Goal: Information Seeking & Learning: Check status

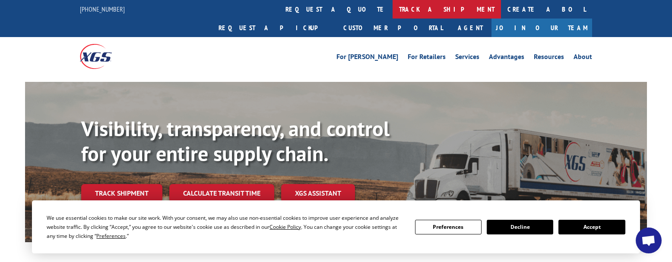
click at [392, 11] on link "track a shipment" at bounding box center [446, 9] width 108 height 19
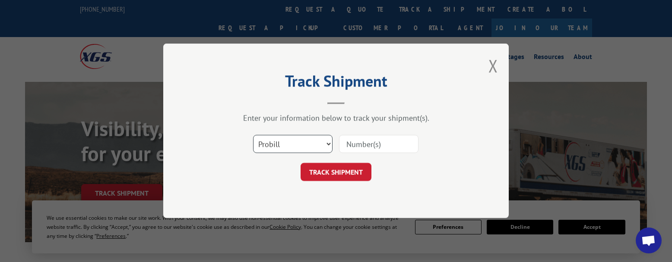
click at [306, 138] on select "Select category... Probill BOL PO" at bounding box center [292, 145] width 79 height 18
click at [253, 136] on select "Select category... Probill BOL PO" at bounding box center [292, 145] width 79 height 18
click at [363, 142] on input at bounding box center [378, 145] width 79 height 18
paste input "17622554"
type input "17622554"
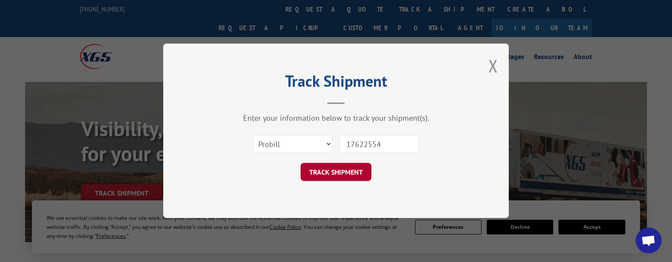
click at [324, 177] on button "TRACK SHIPMENT" at bounding box center [335, 173] width 71 height 18
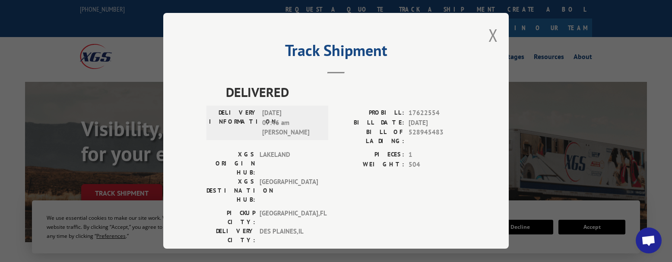
click at [413, 132] on span "528945483" at bounding box center [436, 137] width 57 height 18
copy span "528945483"
click at [492, 35] on button "Close modal" at bounding box center [492, 35] width 9 height 23
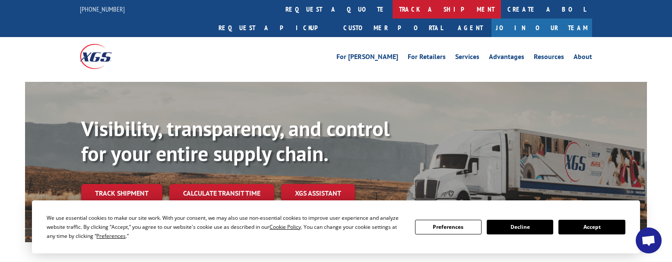
click at [392, 9] on link "track a shipment" at bounding box center [446, 9] width 108 height 19
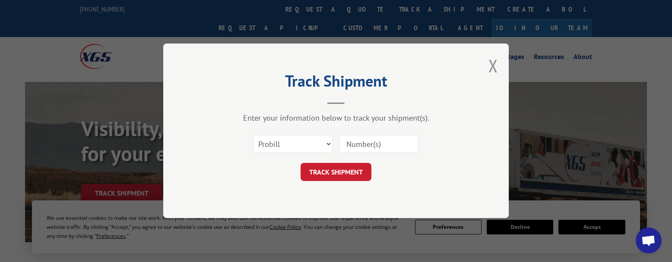
click at [353, 142] on input at bounding box center [378, 145] width 79 height 18
paste input "17622988"
type input "17622988"
click at [347, 176] on button "TRACK SHIPMENT" at bounding box center [335, 173] width 71 height 18
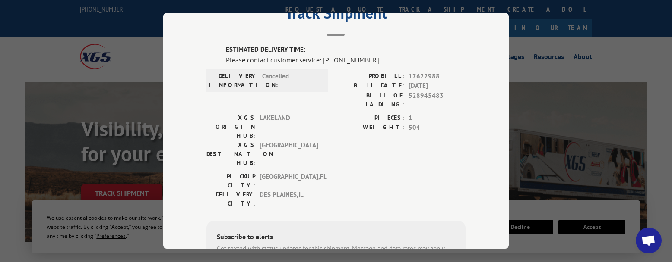
scroll to position [2, 0]
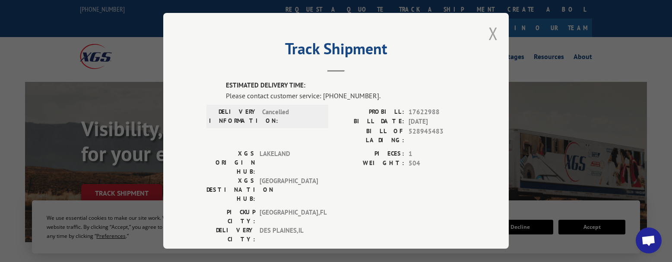
click at [492, 31] on button "Close modal" at bounding box center [492, 33] width 9 height 23
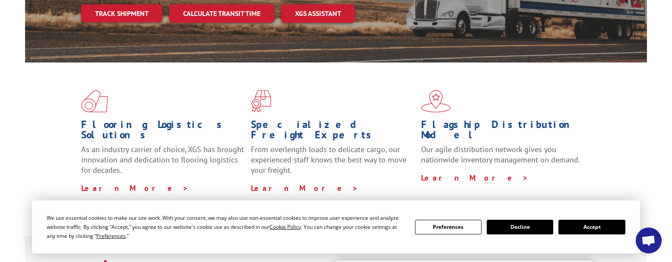
scroll to position [324, 0]
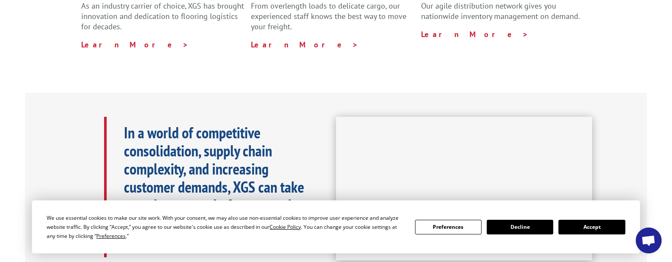
click at [589, 229] on button "Accept" at bounding box center [591, 227] width 66 height 15
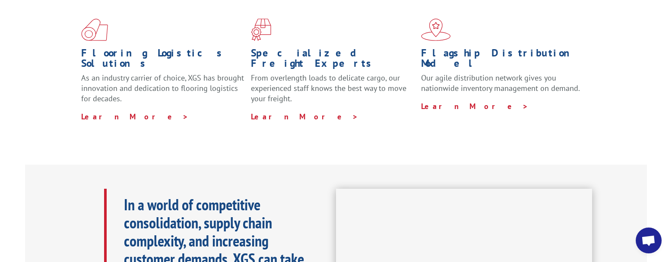
scroll to position [144, 0]
